Goal: Transaction & Acquisition: Download file/media

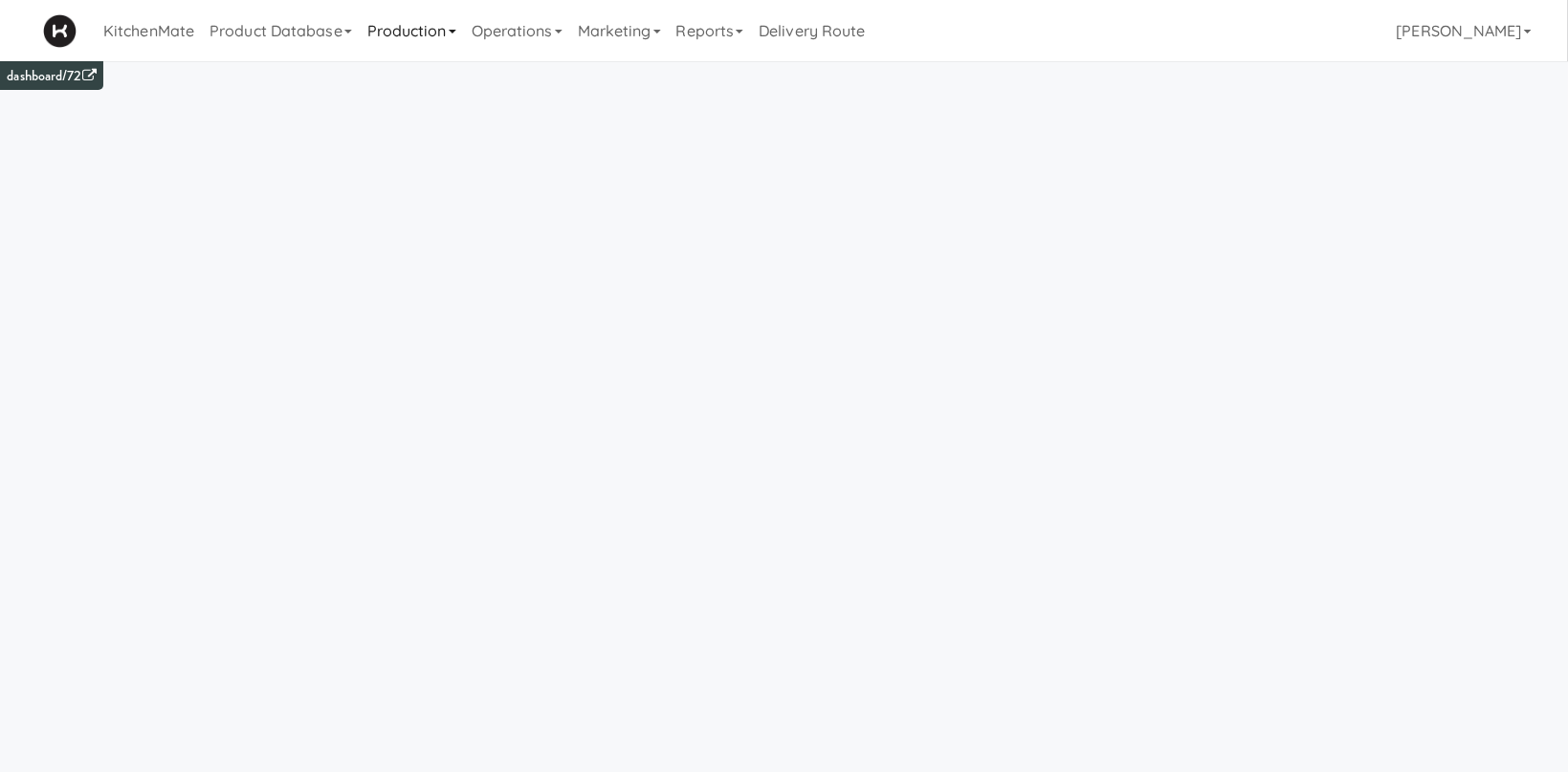
click at [403, 36] on link "Production" at bounding box center [411, 30] width 104 height 61
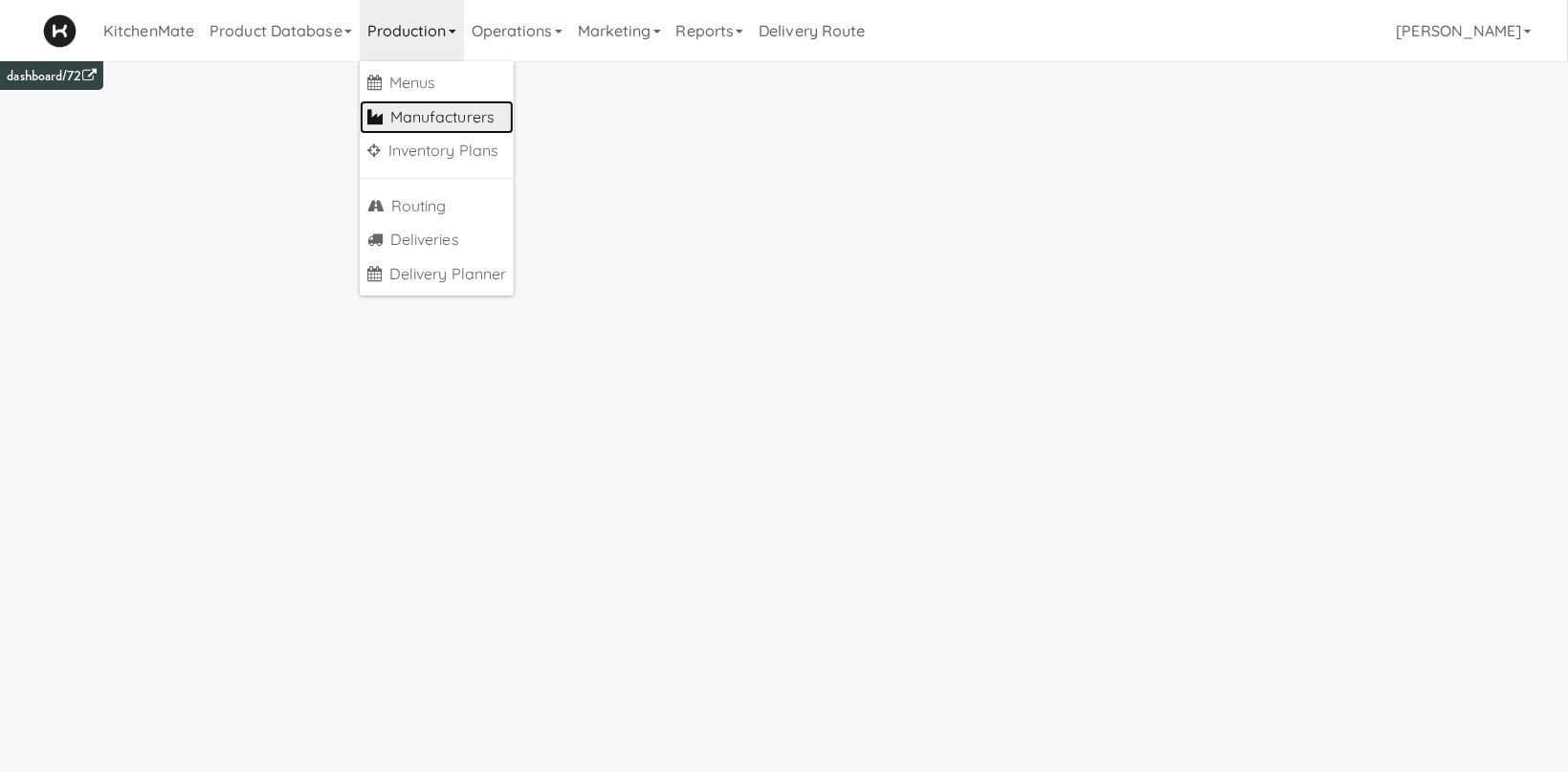
click at [475, 117] on link "Manufacturers" at bounding box center [438, 117] width 155 height 34
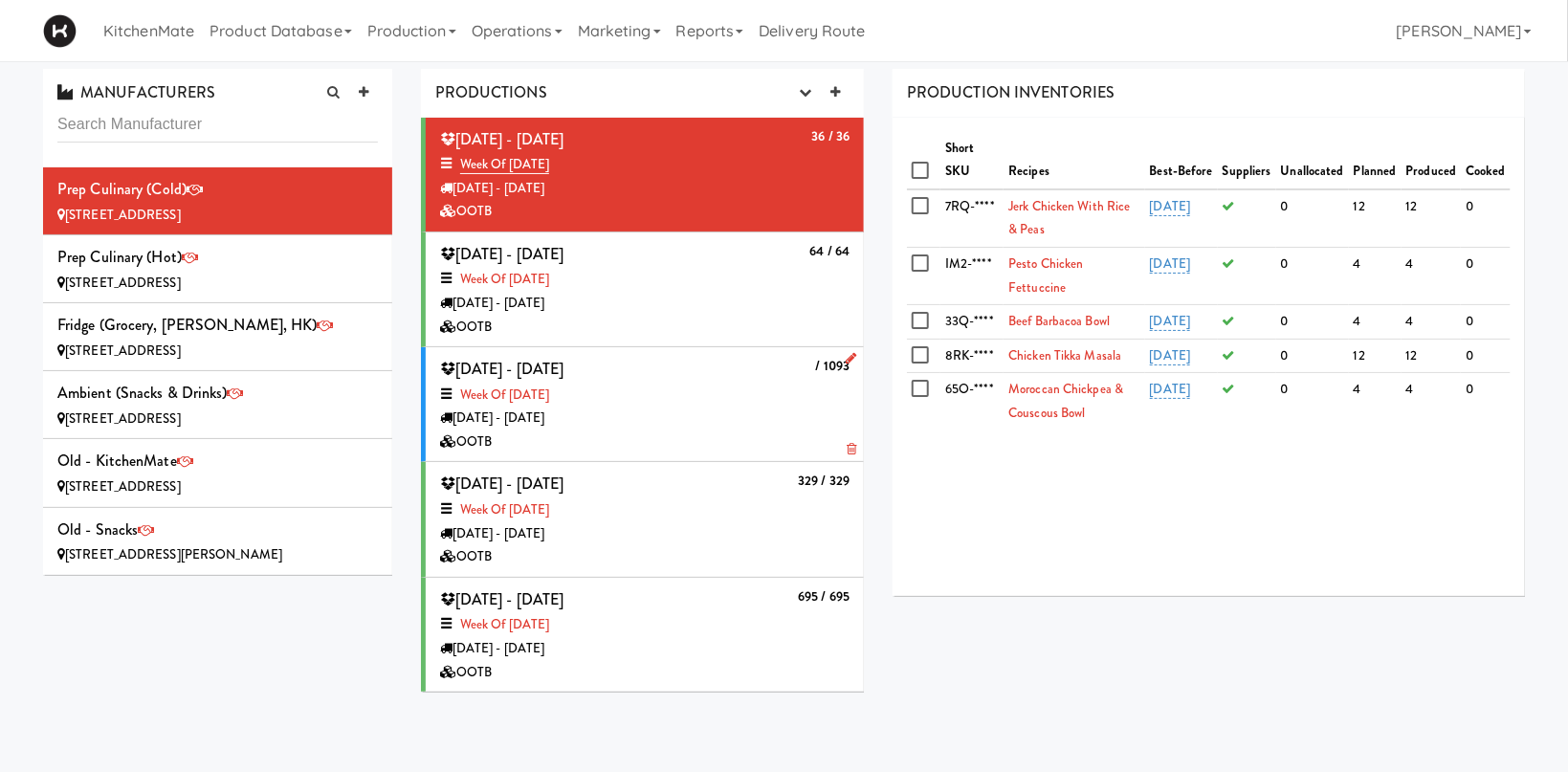
click at [729, 396] on div "Week of [DATE]" at bounding box center [645, 395] width 409 height 24
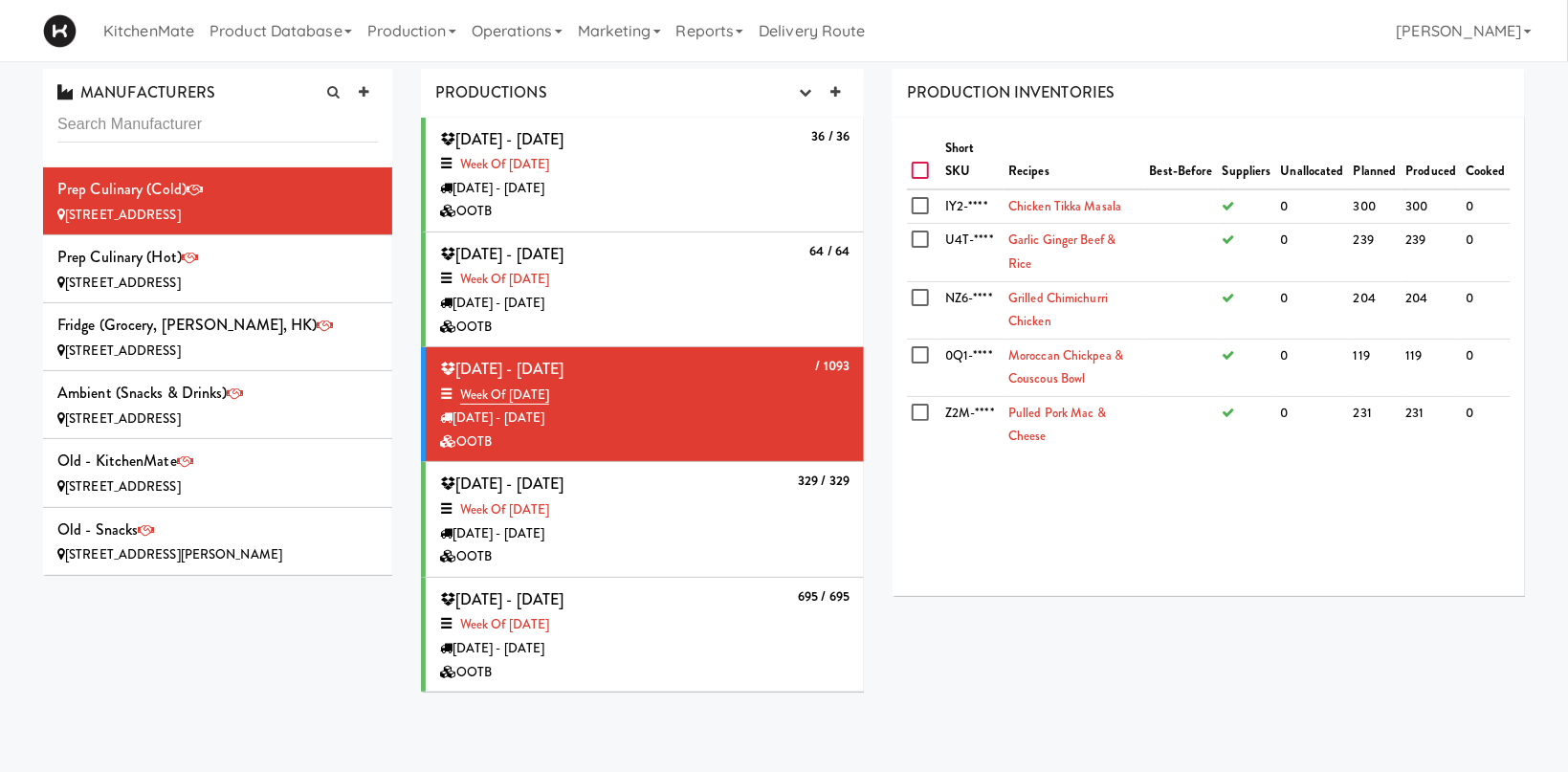
click at [923, 170] on input "checkbox" at bounding box center [923, 172] width 22 height 16
checkbox input "true"
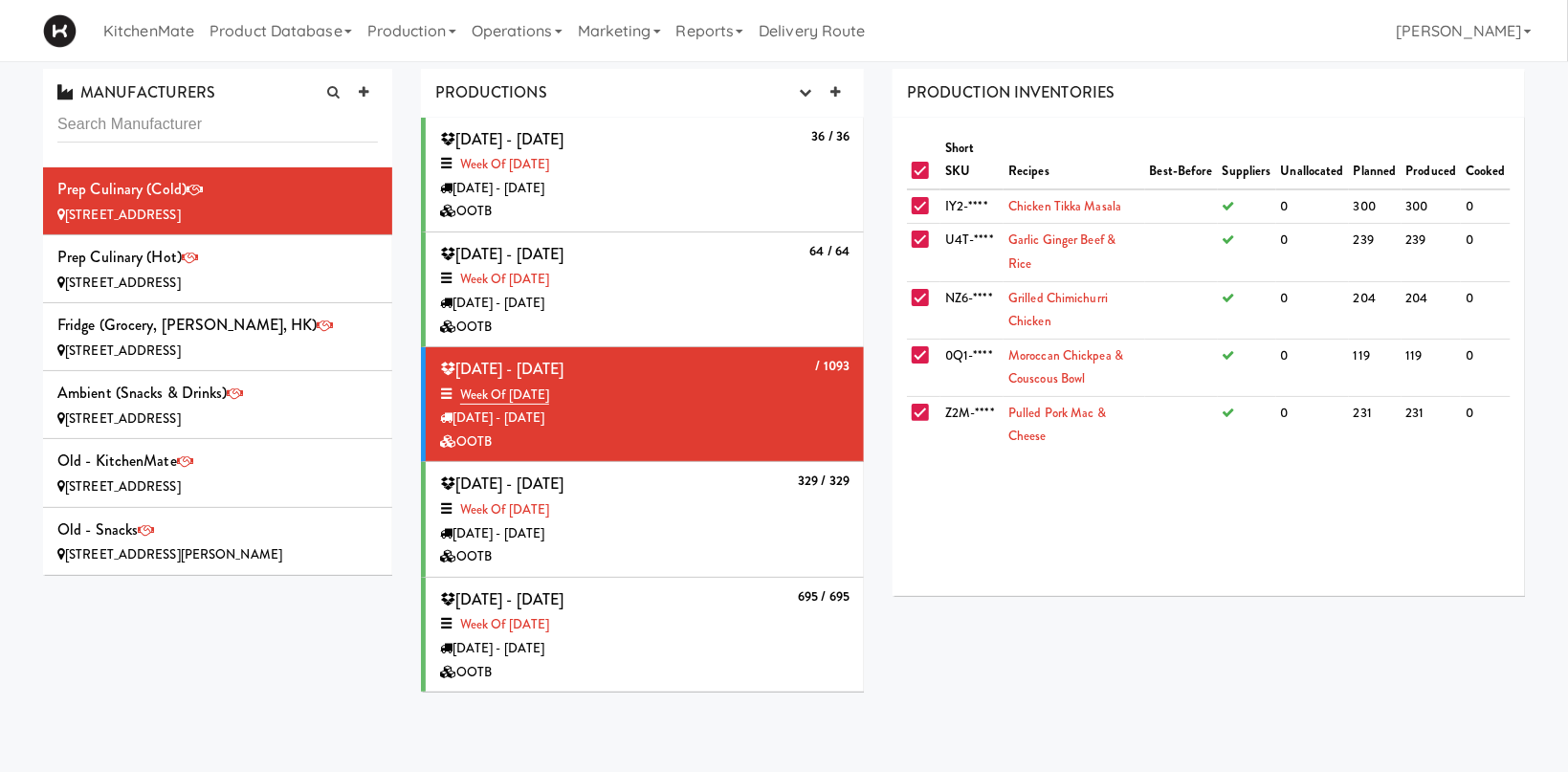
checkbox input "true"
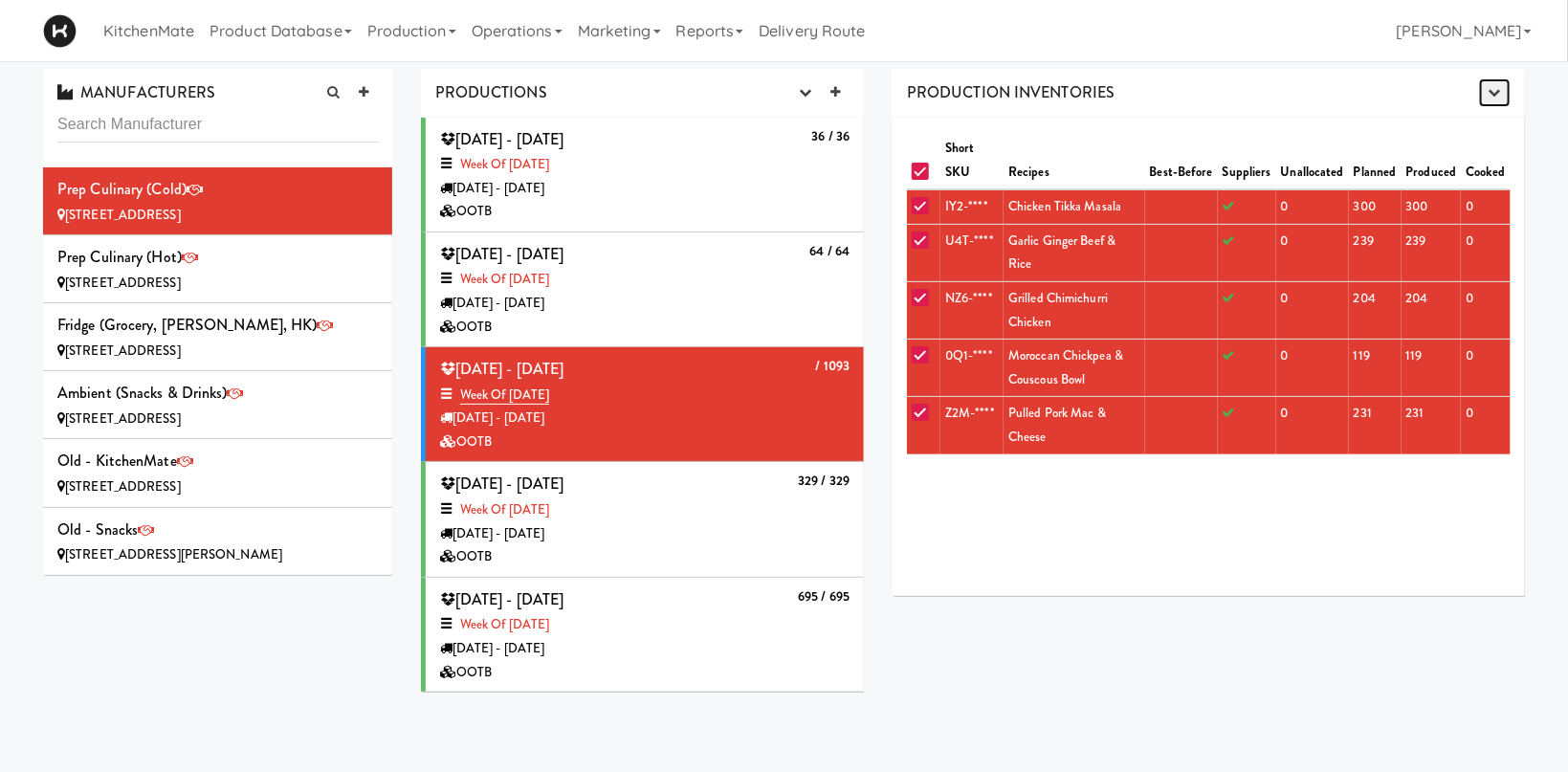
click at [1492, 100] on button "button" at bounding box center [1495, 93] width 32 height 29
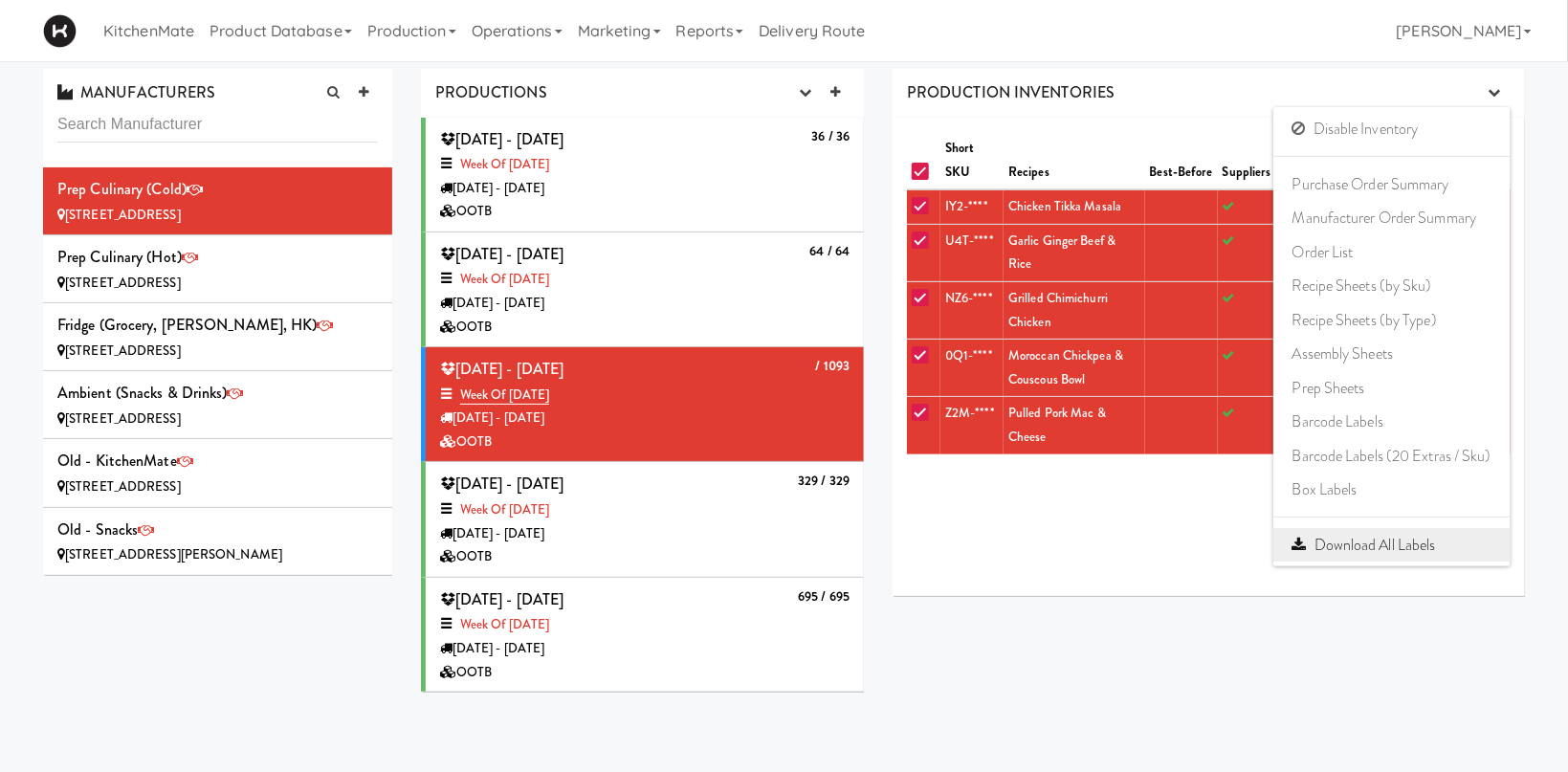
click at [1380, 547] on link "Download All Labels" at bounding box center [1391, 544] width 238 height 34
